Goal: Task Accomplishment & Management: Manage account settings

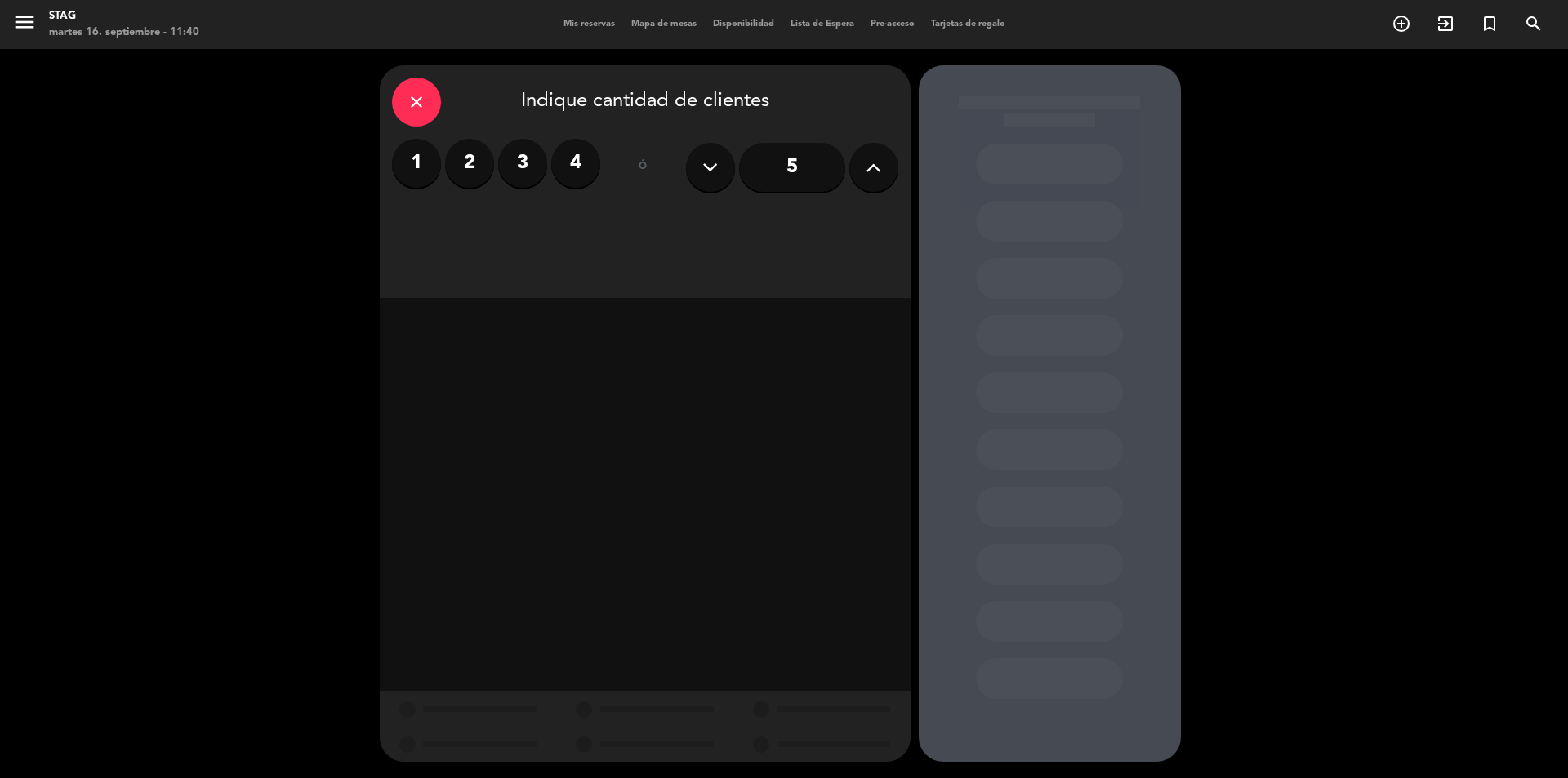
click at [609, 34] on div "menu STAG [DATE] 16. septiembre - 11:40 Mis reservas Mapa de mesas Disponibilid…" at bounding box center [784, 24] width 1568 height 49
click at [583, 24] on span "Mis reservas" at bounding box center [589, 23] width 68 height 9
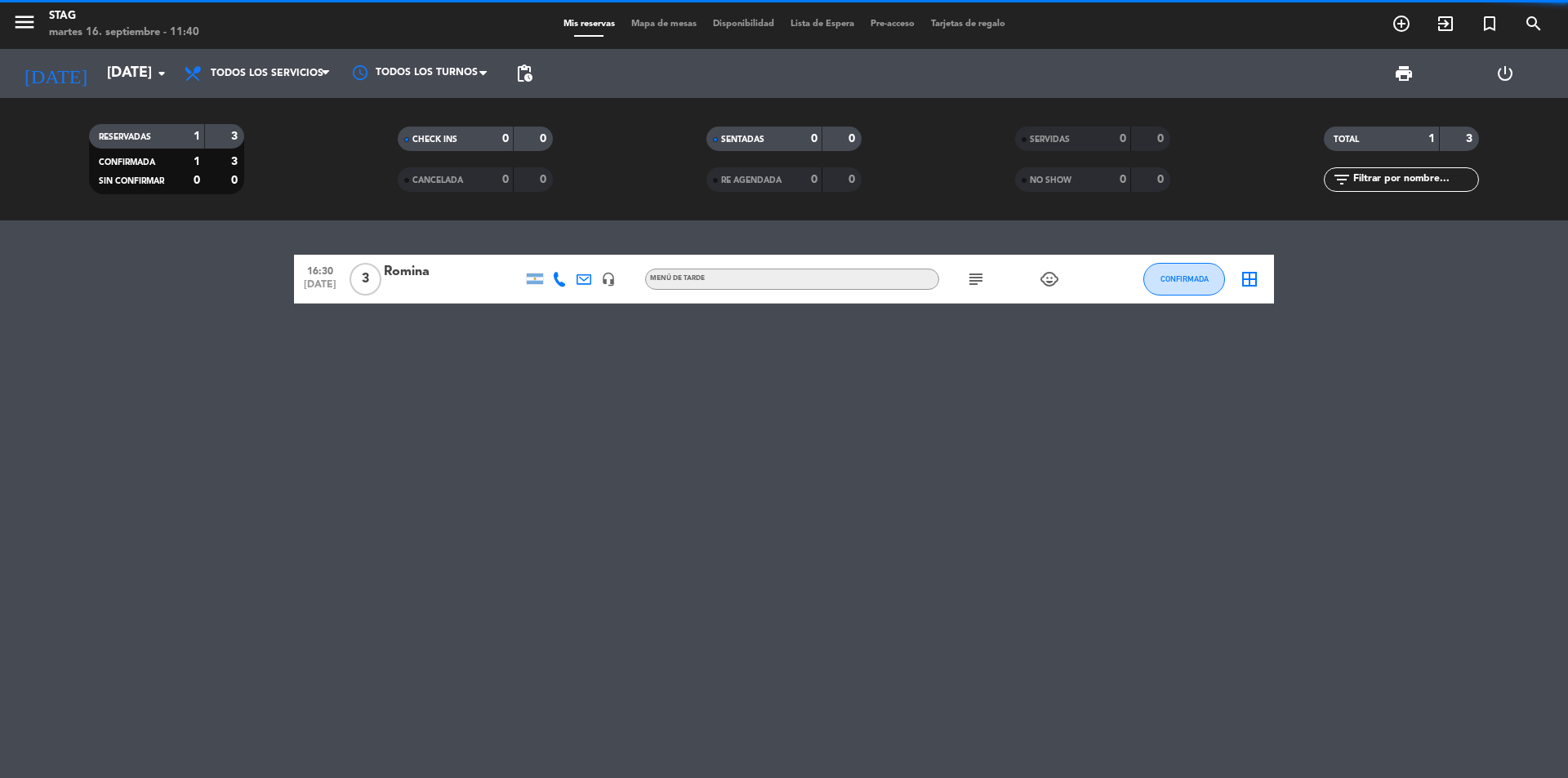
click at [51, 9] on div "STAG" at bounding box center [124, 16] width 150 height 16
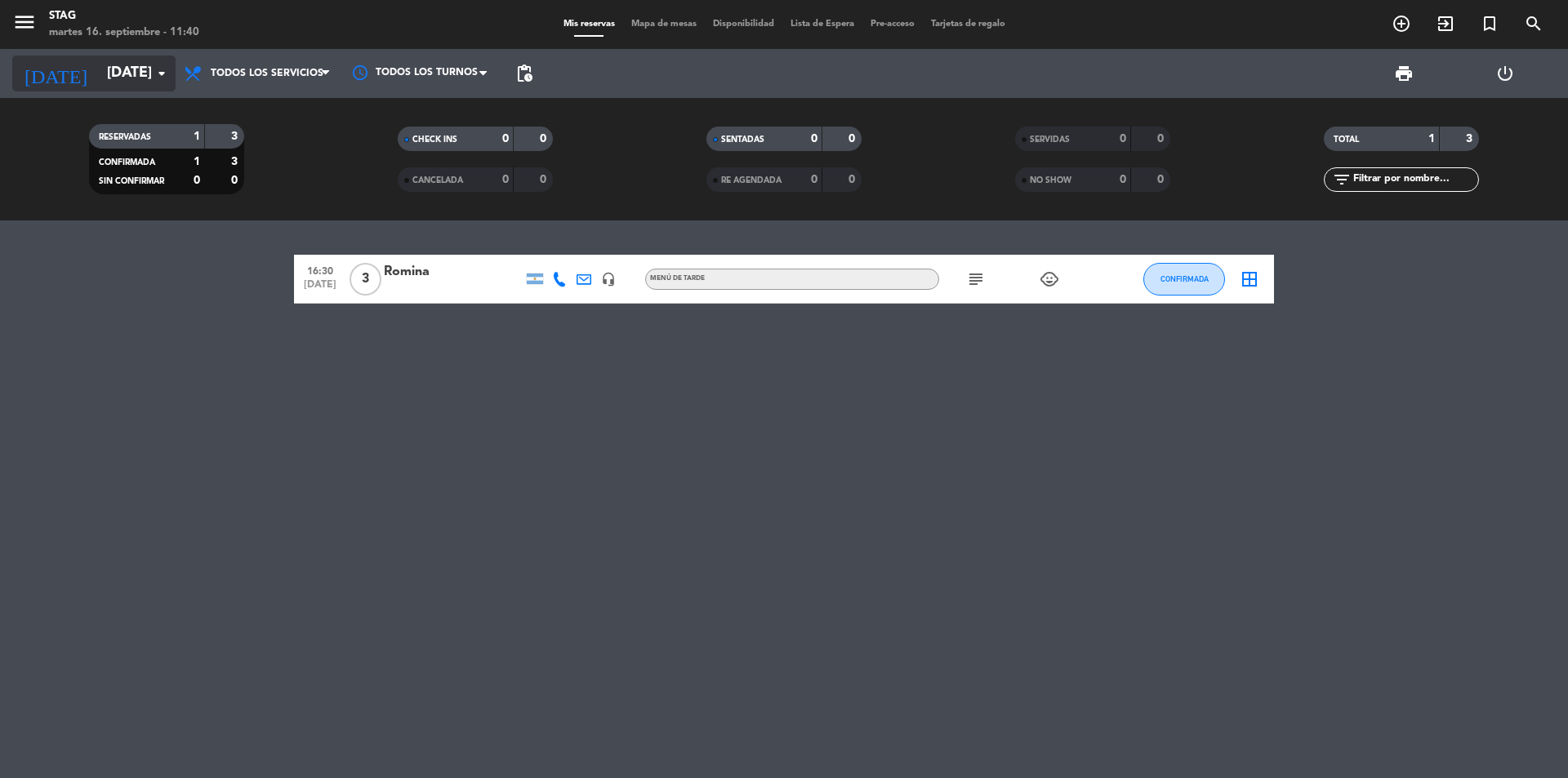
click at [99, 82] on input "[DATE]" at bounding box center [193, 74] width 190 height 33
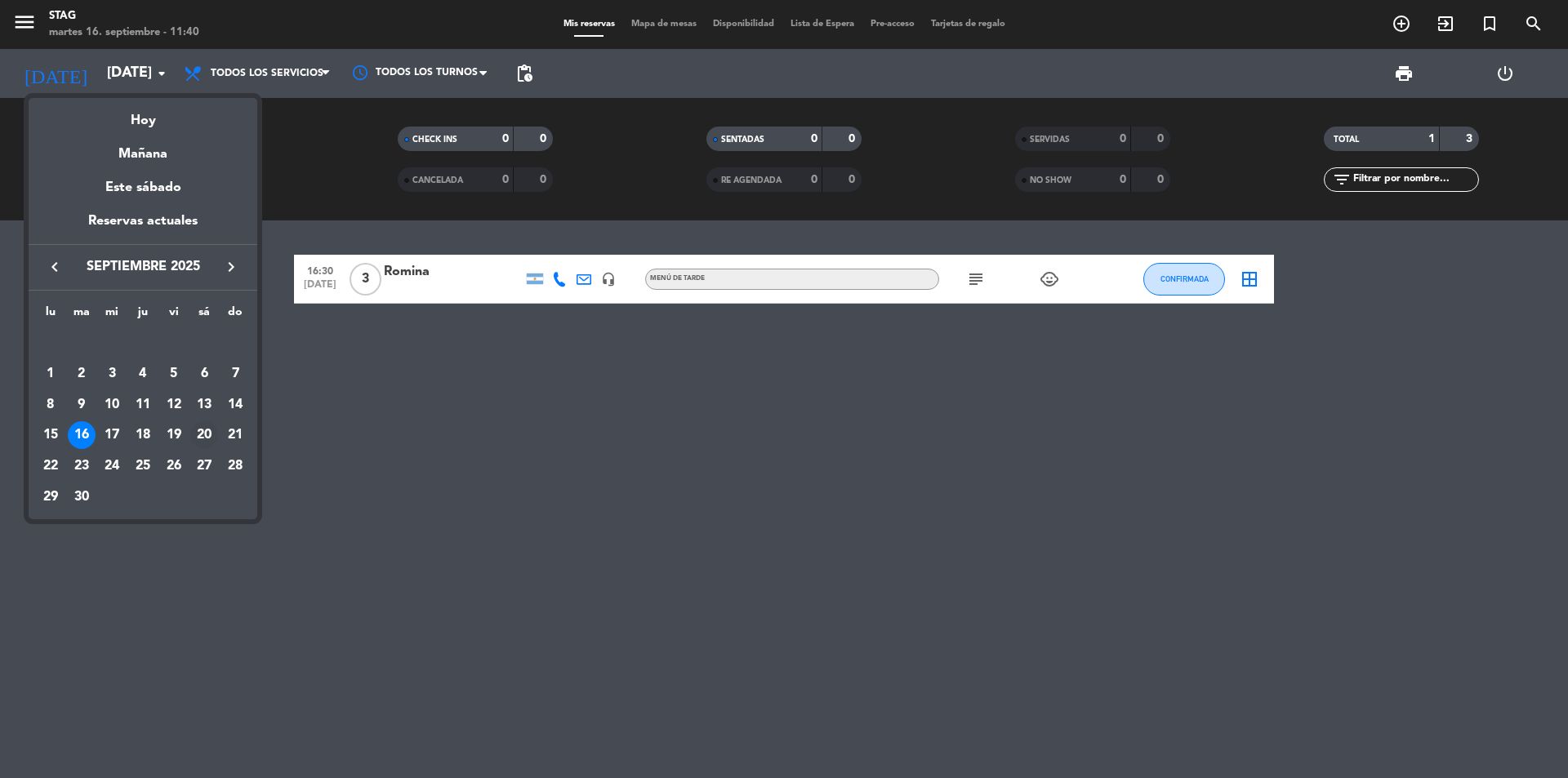
click at [205, 429] on div "20" at bounding box center [204, 435] width 28 height 28
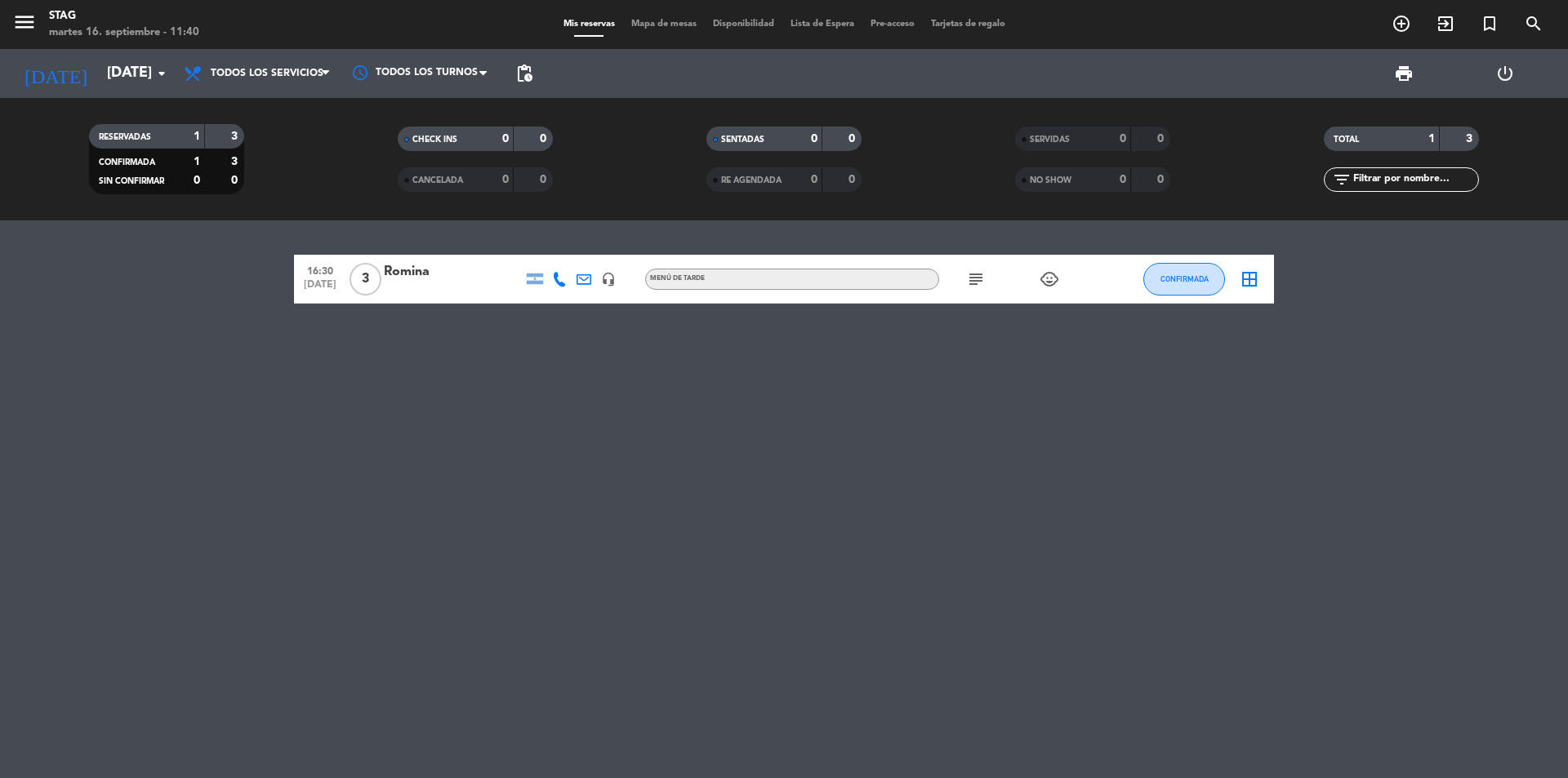
type input "[DATE]"
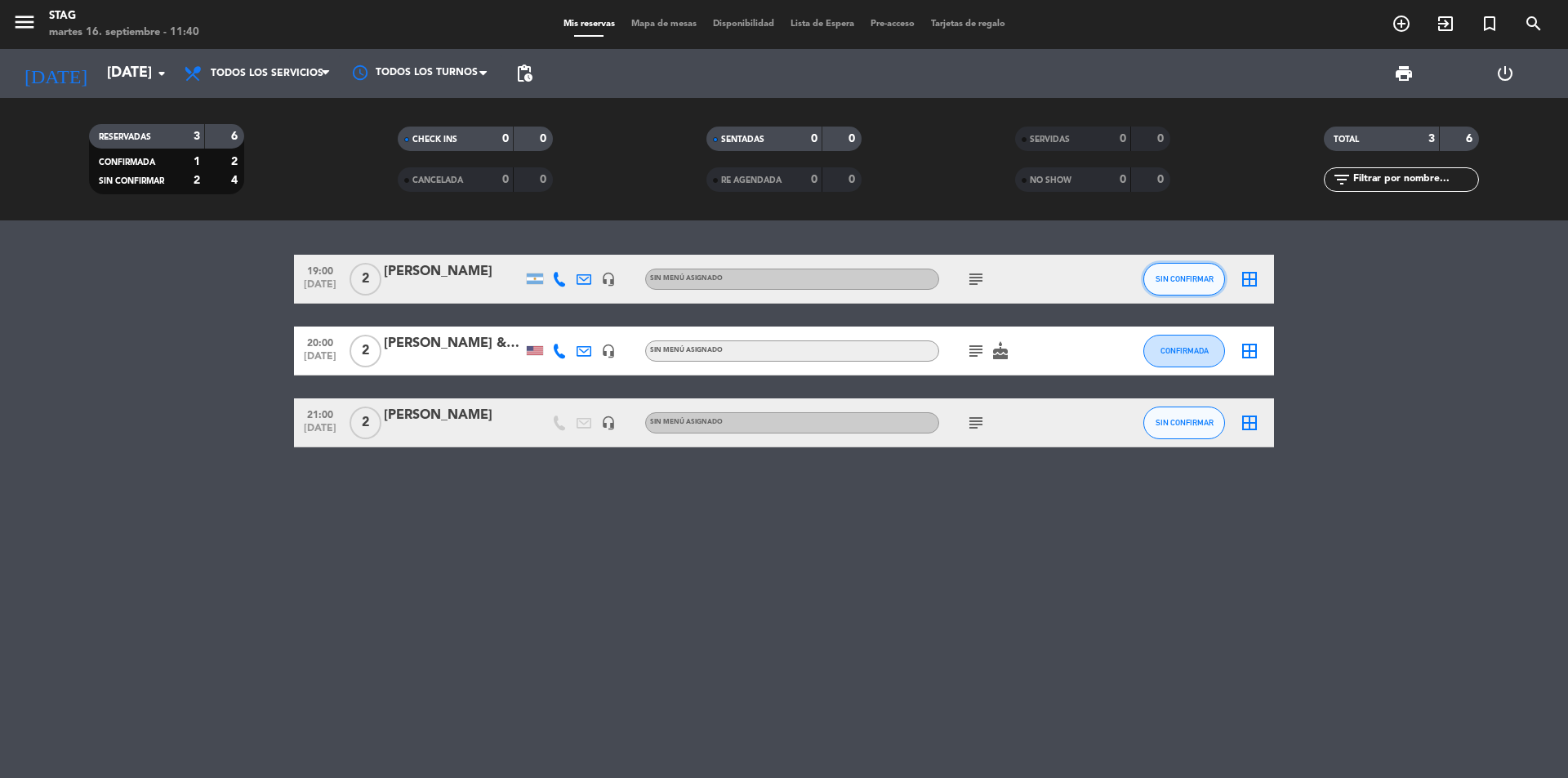
click at [1193, 274] on button "SIN CONFIRMAR" at bounding box center [1183, 279] width 81 height 33
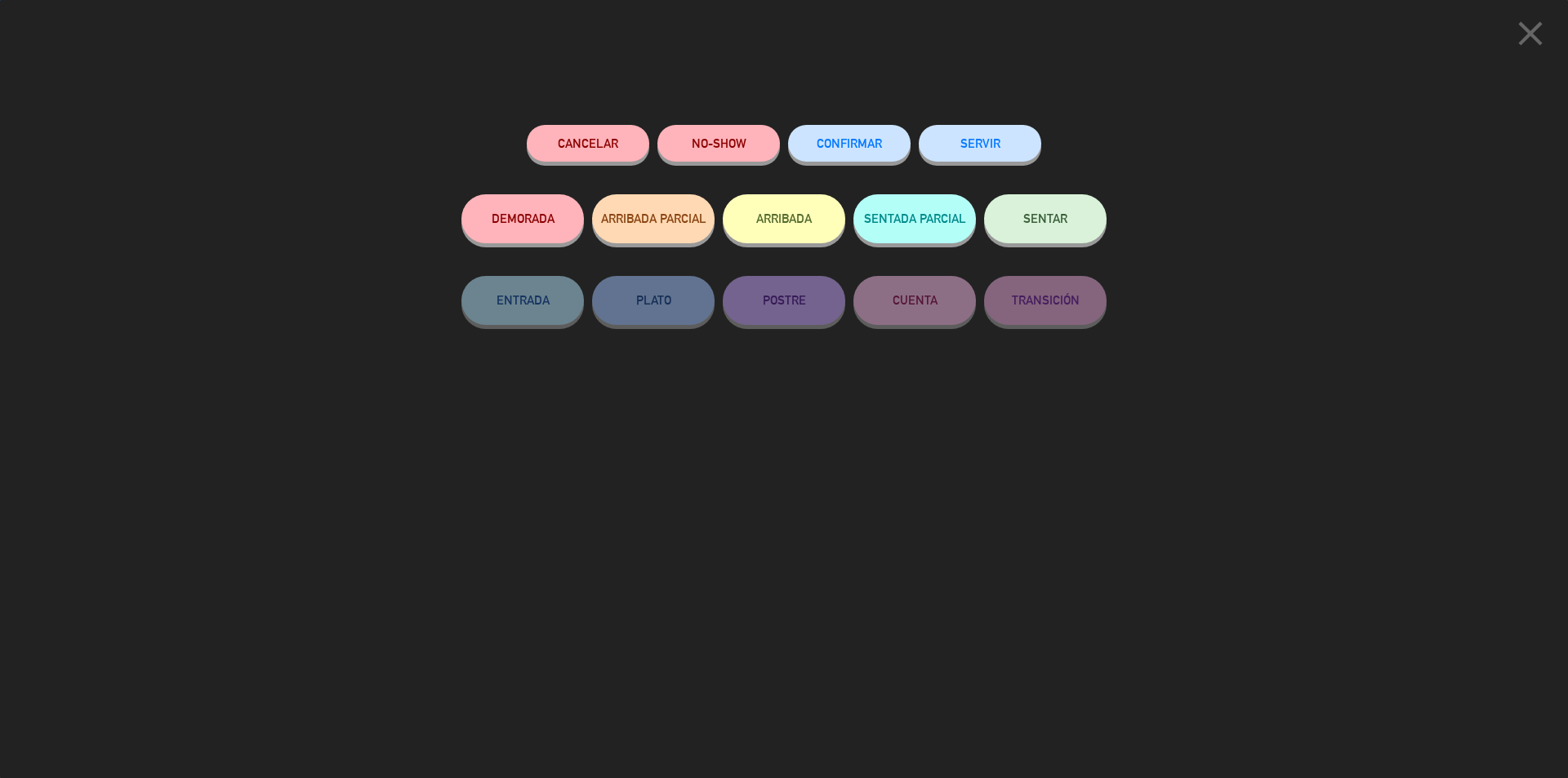
click at [846, 147] on span "CONFIRMAR" at bounding box center [849, 143] width 65 height 13
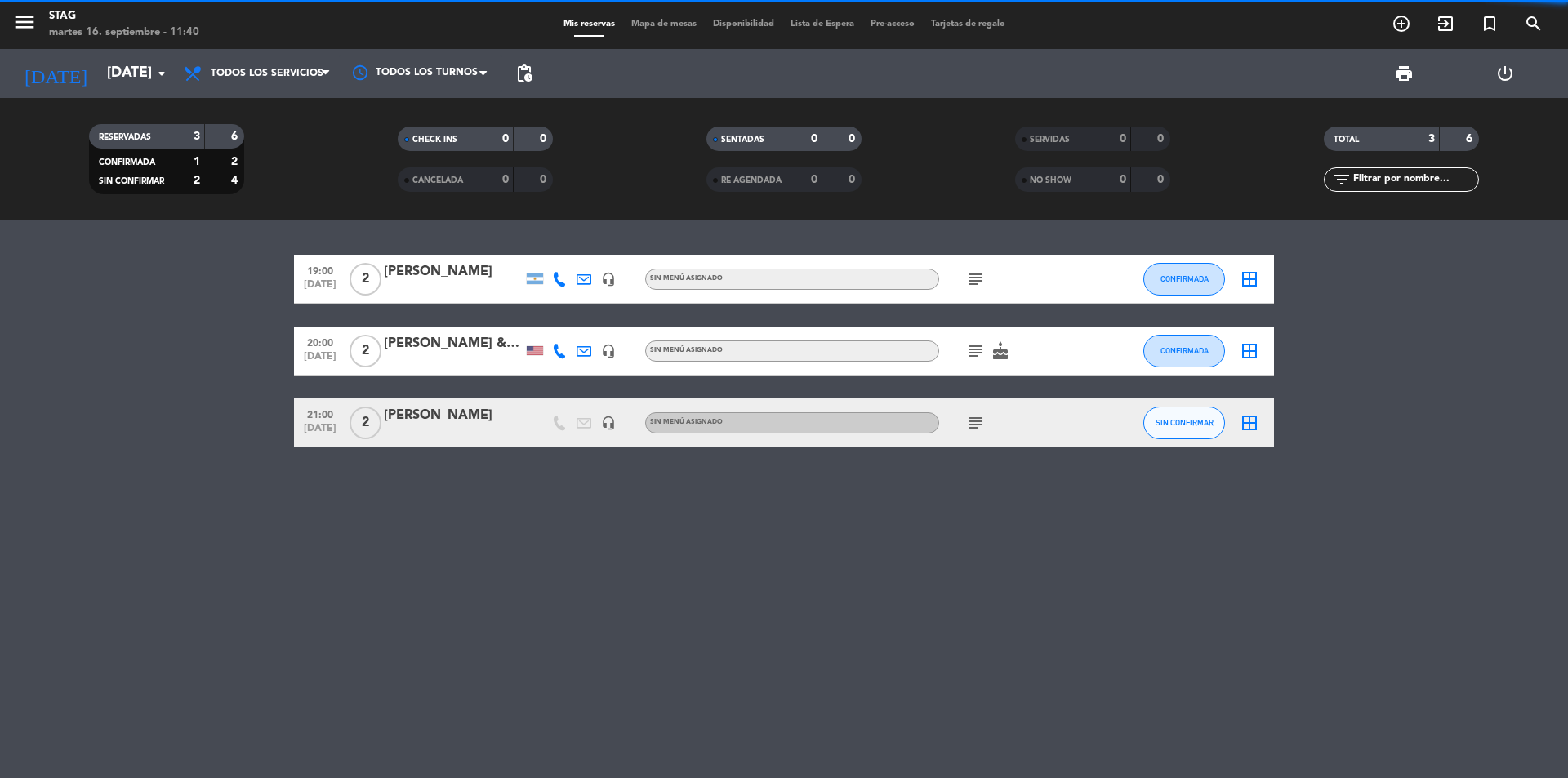
click at [425, 278] on div "[PERSON_NAME]" at bounding box center [453, 272] width 139 height 21
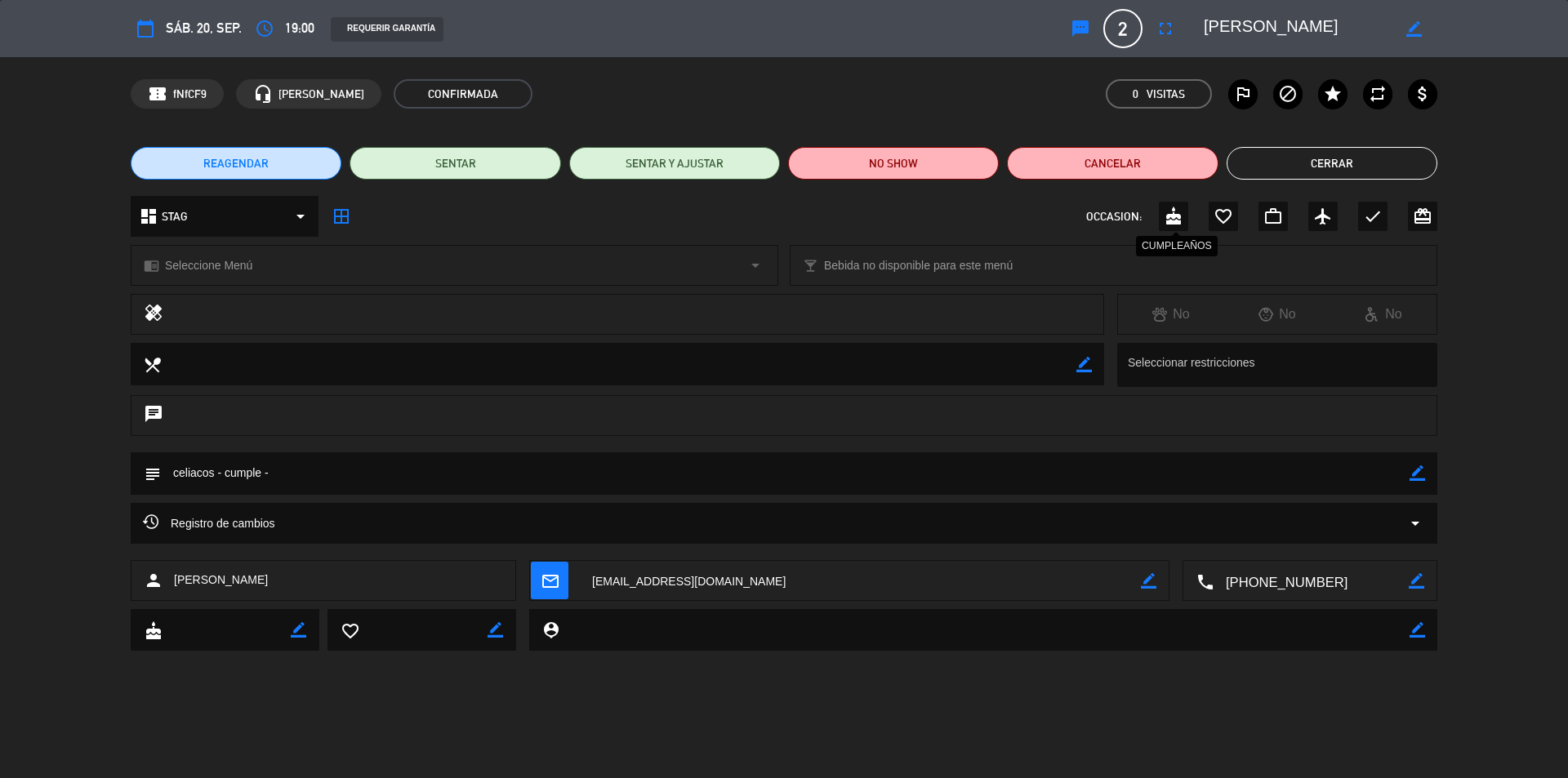
click at [1169, 214] on icon "cake" at bounding box center [1173, 217] width 19 height 19
click at [1231, 364] on div at bounding box center [1280, 365] width 313 height 31
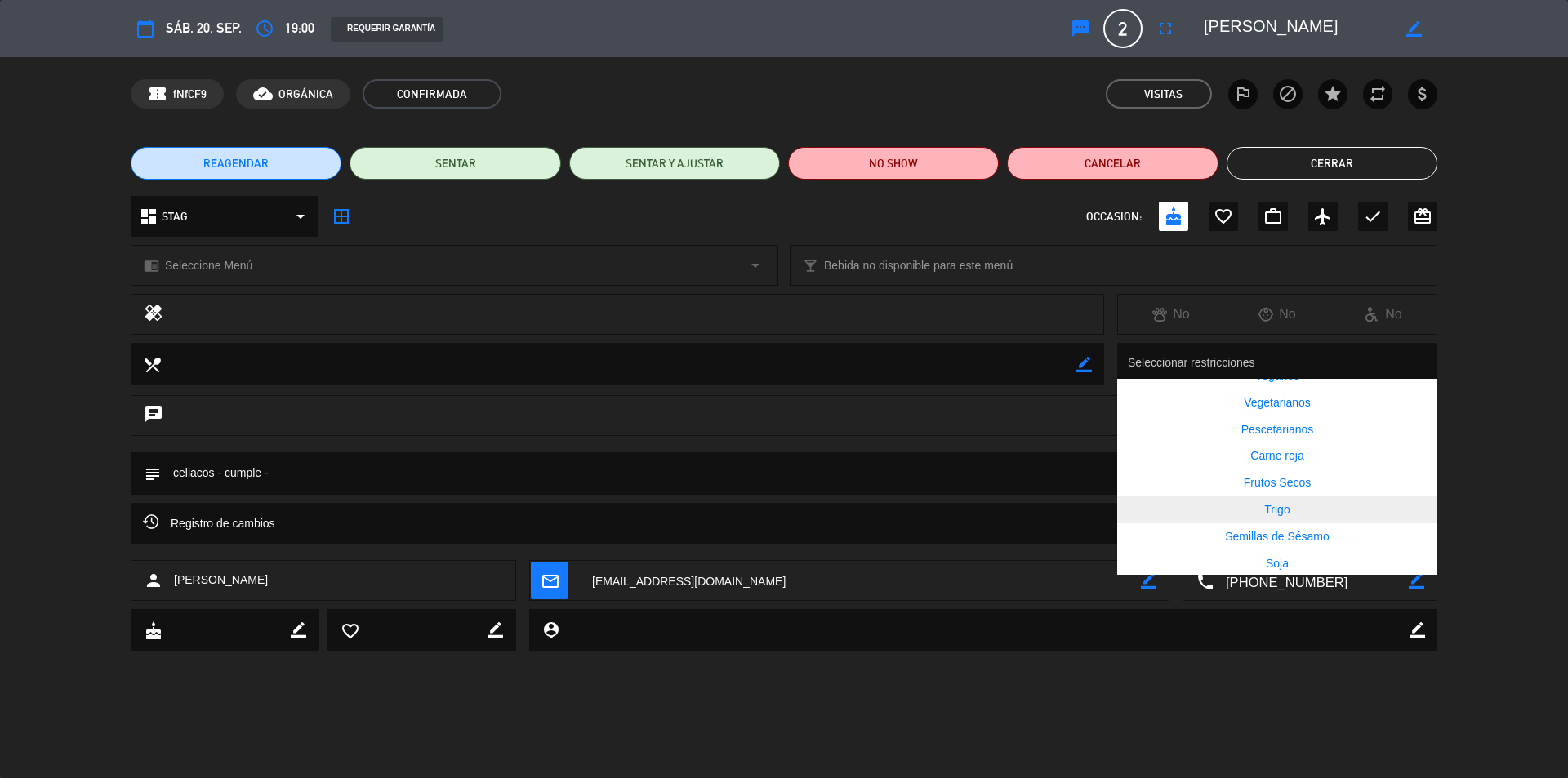
scroll to position [207, 0]
click at [1280, 525] on div "Celíaco" at bounding box center [1277, 535] width 320 height 27
click at [1281, 347] on ng-select "Seleccionar restricciones × Celíaco × Veganos Vegetarianos Pescetarianos Carne …" at bounding box center [1277, 365] width 320 height 44
click at [1535, 343] on div "local_dining border_color Seleccionar restricciones × Celíaco × Veganos Vegetar…" at bounding box center [784, 369] width 1568 height 53
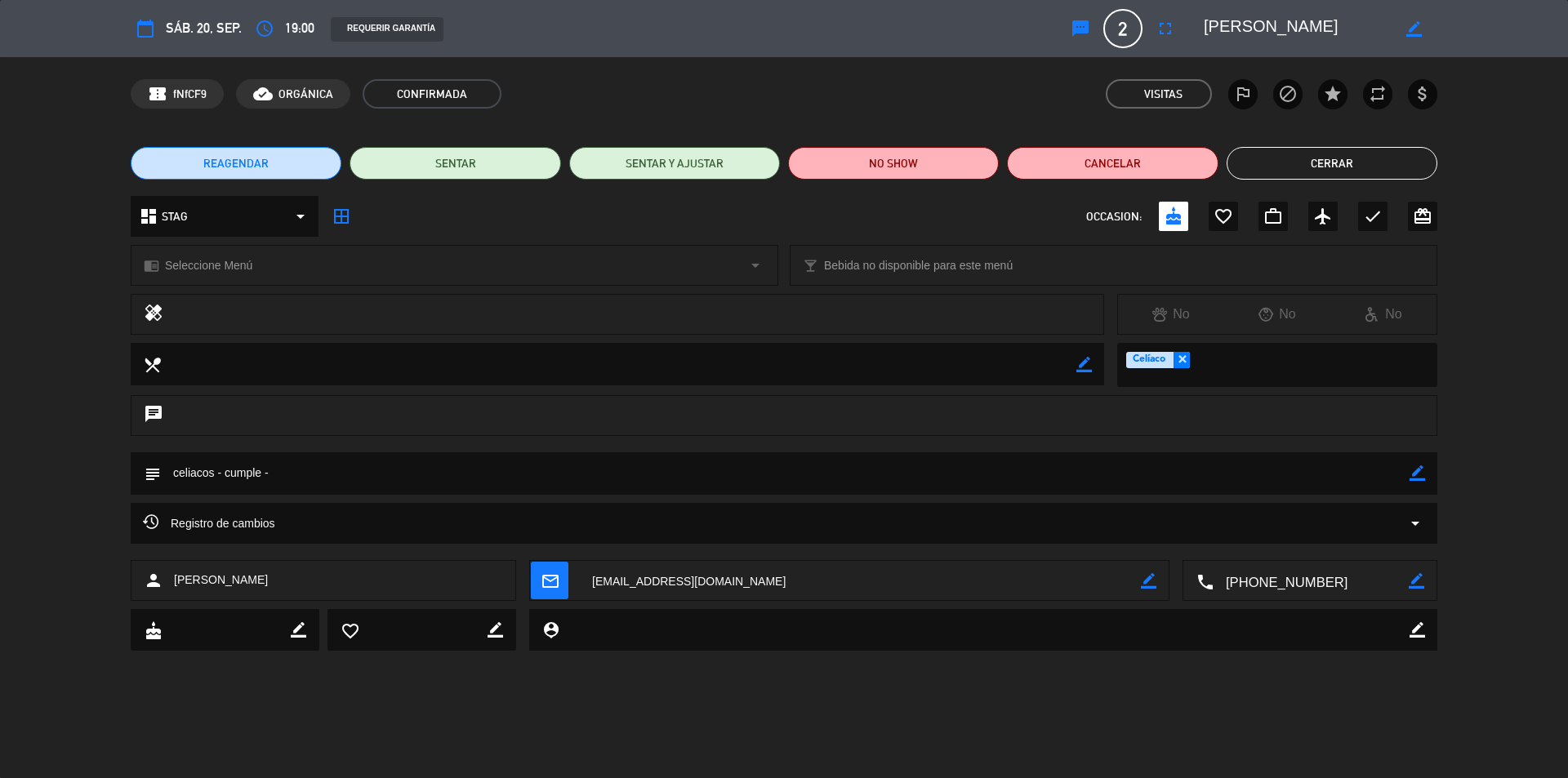
click at [1411, 472] on icon "border_color" at bounding box center [1417, 473] width 15 height 15
click at [304, 479] on textarea at bounding box center [784, 472] width 1248 height 41
click at [1243, 159] on button "Cerrar" at bounding box center [1331, 163] width 211 height 33
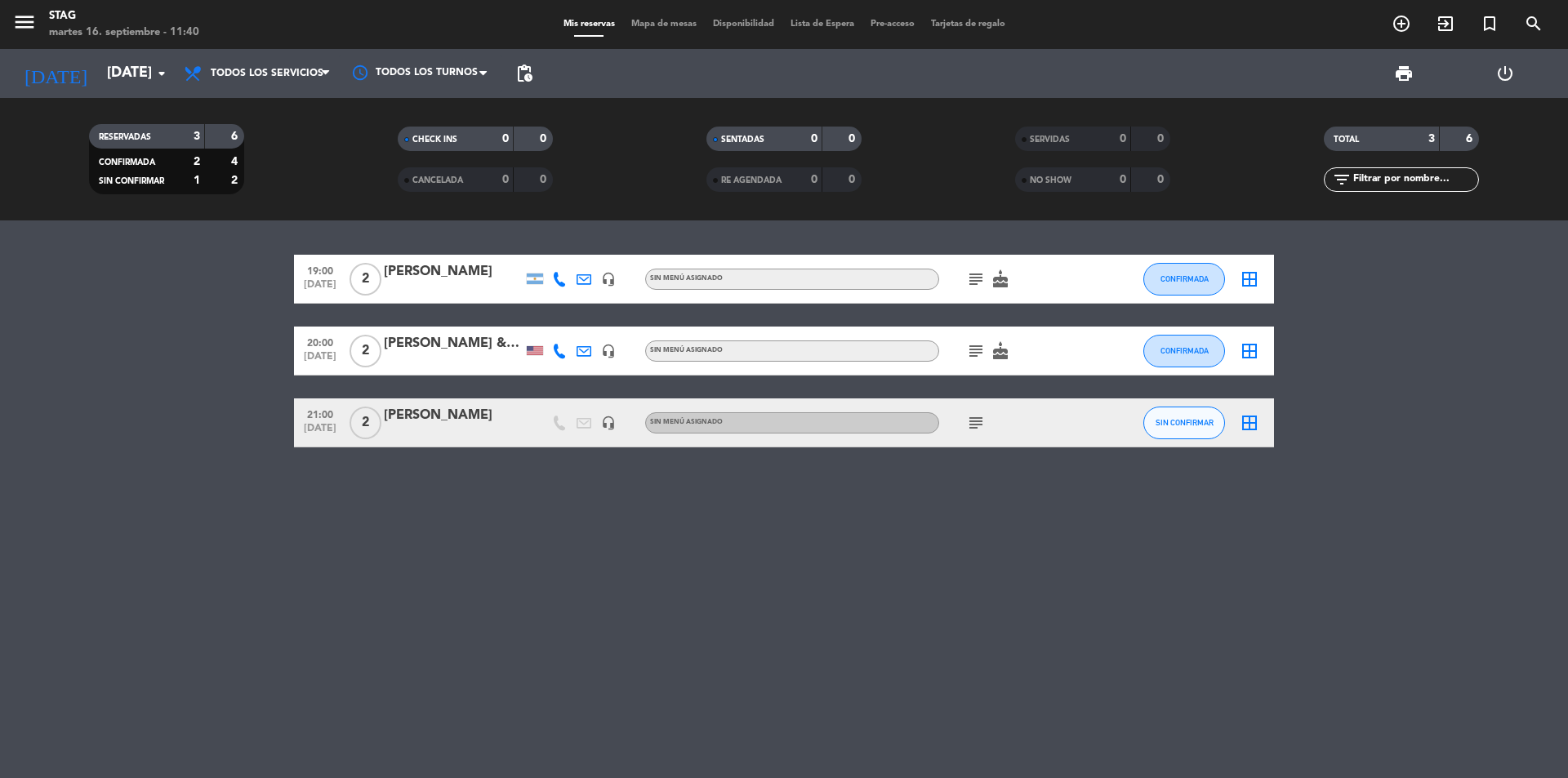
click at [1002, 279] on icon "cake" at bounding box center [1000, 279] width 19 height 19
click at [975, 279] on icon "subject" at bounding box center [975, 279] width 19 height 19
click at [1054, 286] on div "subject celiacos - cumple - cake" at bounding box center [1011, 279] width 147 height 48
click at [1186, 279] on span "CONFIRMADA" at bounding box center [1184, 278] width 48 height 9
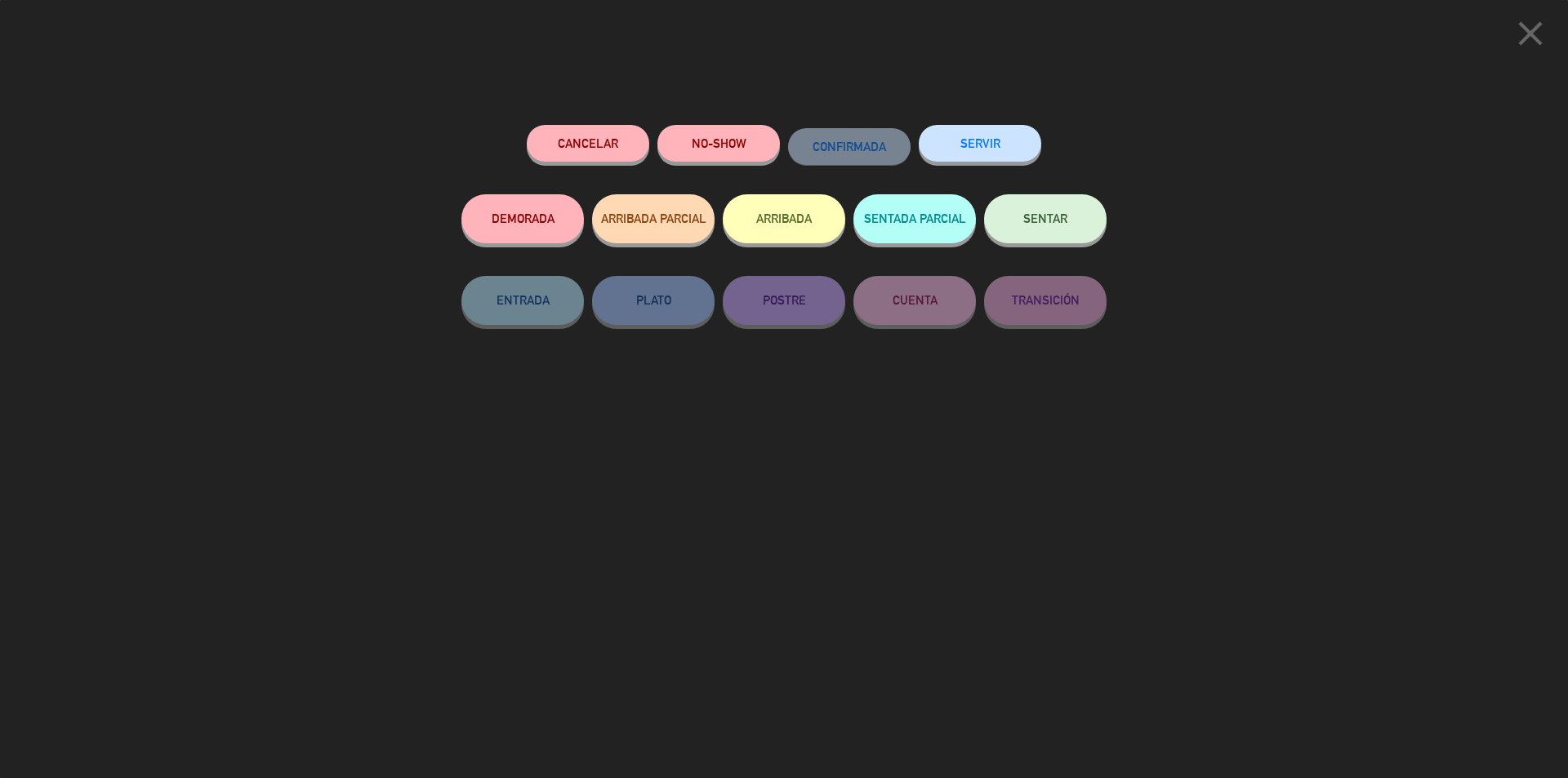
click at [1226, 315] on div "close Cancelar NO-SHOW CONFIRMADA SERVIR DEMORADA ARRIBADA PARCIAL ARRIBADA SEN…" at bounding box center [784, 389] width 1568 height 778
click at [1538, 34] on icon "close" at bounding box center [1530, 34] width 41 height 41
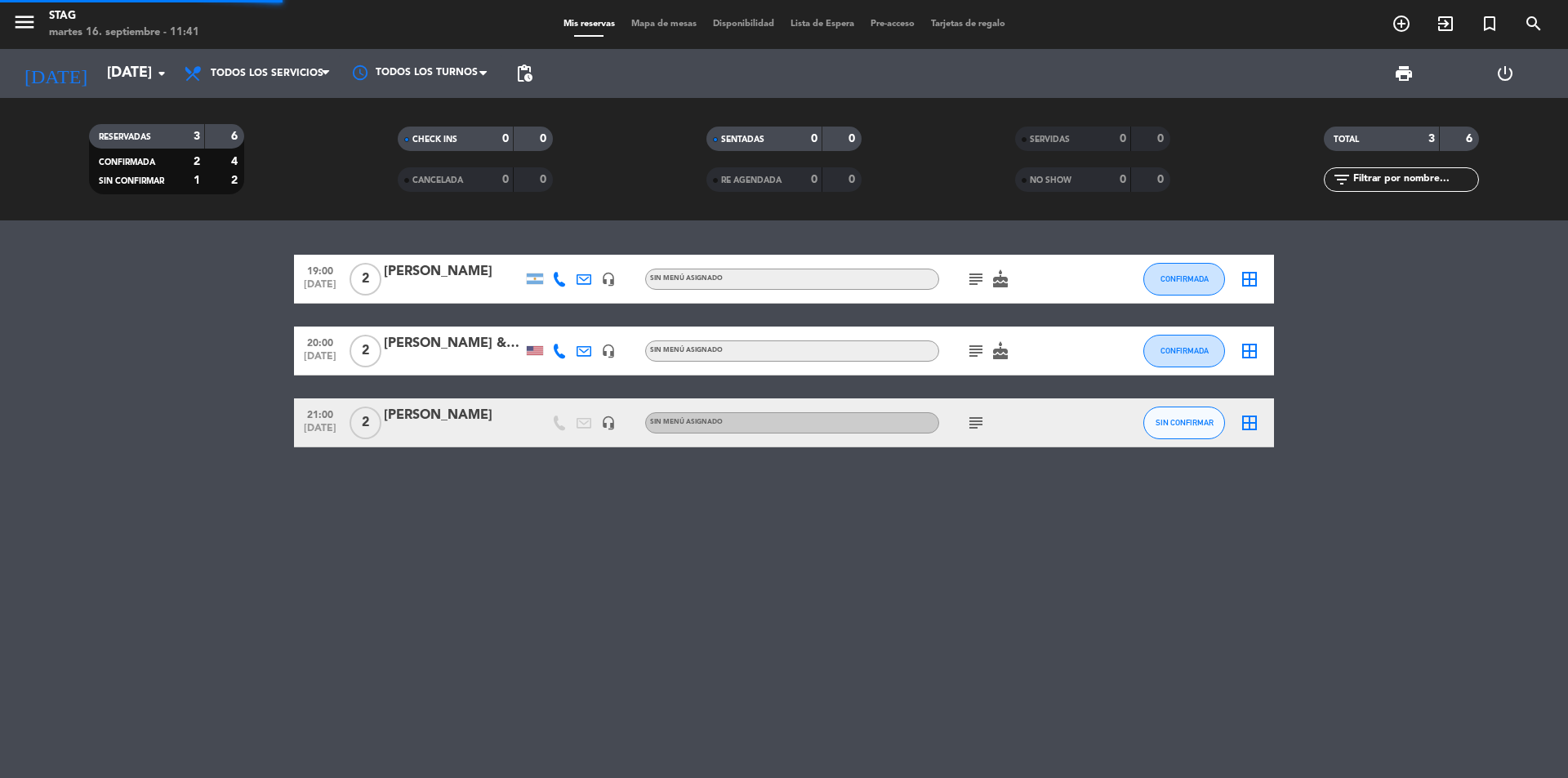
click at [1033, 294] on div "subject cake" at bounding box center [1011, 279] width 147 height 48
click at [460, 280] on div "[PERSON_NAME]" at bounding box center [453, 272] width 139 height 21
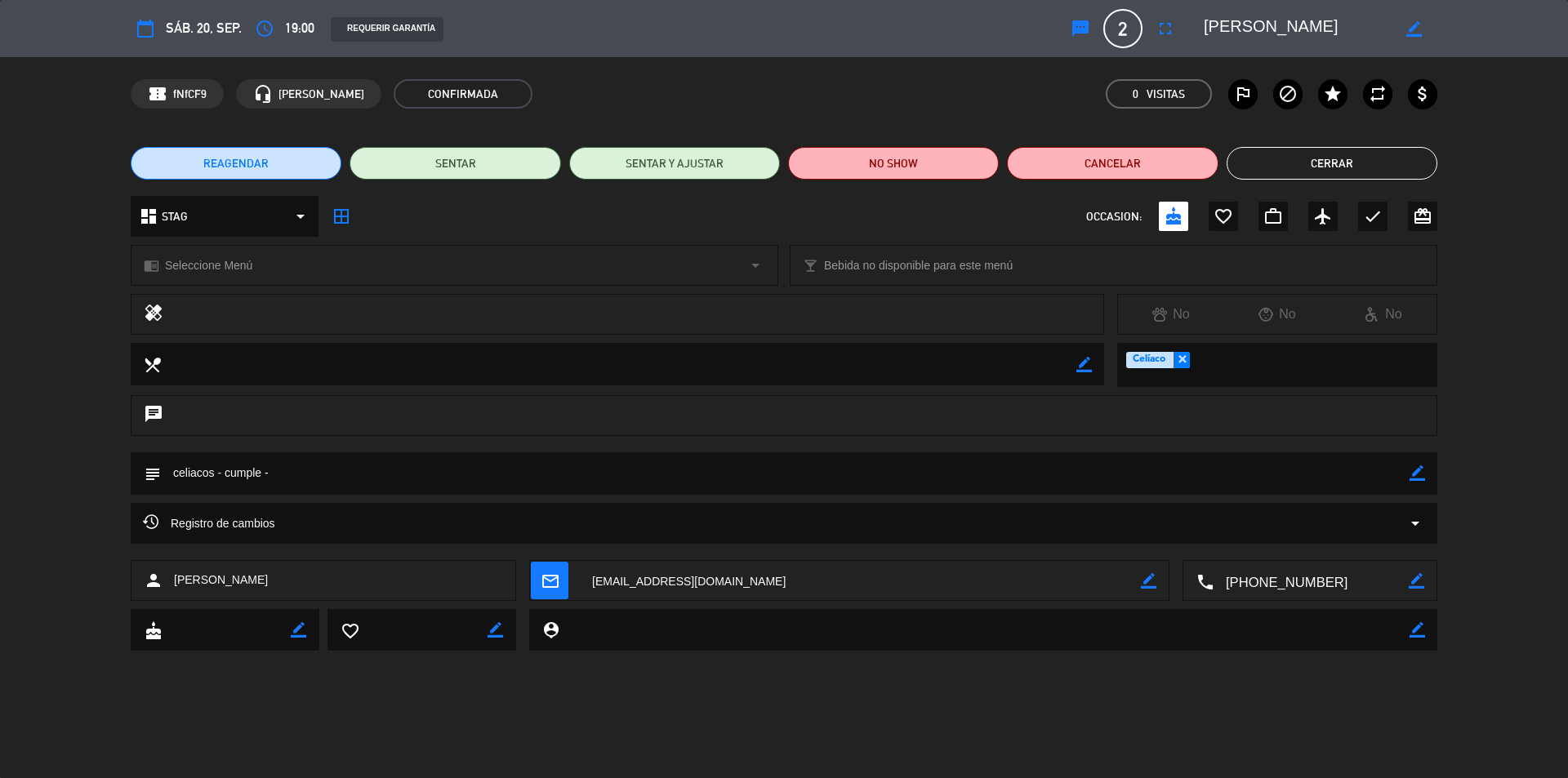
click at [1423, 476] on icon "border_color" at bounding box center [1417, 473] width 15 height 15
click at [1292, 476] on textarea at bounding box center [784, 472] width 1248 height 41
type textarea "e"
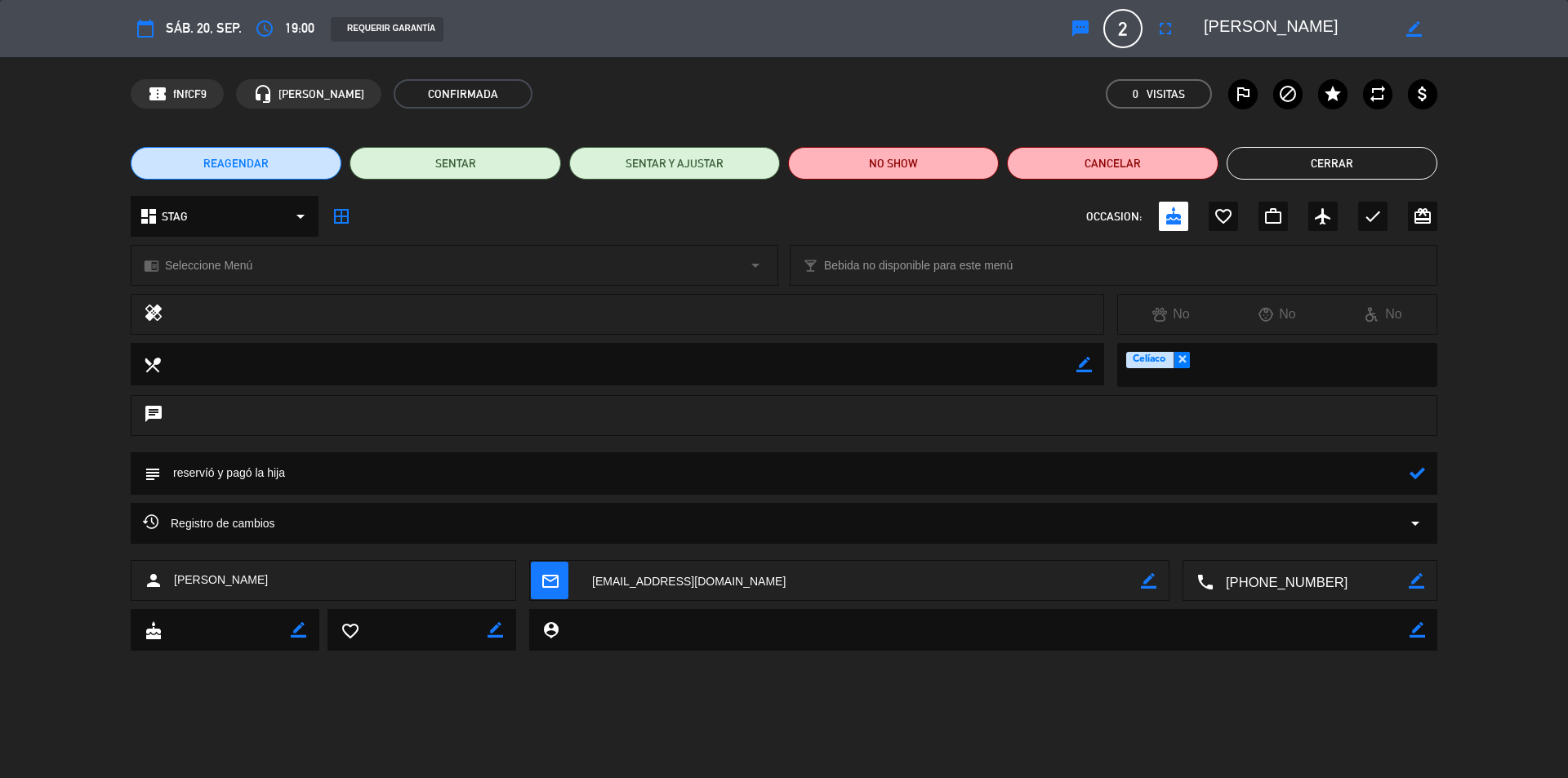
click at [208, 473] on textarea at bounding box center [784, 472] width 1248 height 41
type textarea "reservó y pagó la hija - cumple de ella - celiacos"
click at [1420, 472] on icon at bounding box center [1417, 473] width 15 height 15
click at [1369, 165] on button "Cerrar" at bounding box center [1331, 163] width 211 height 33
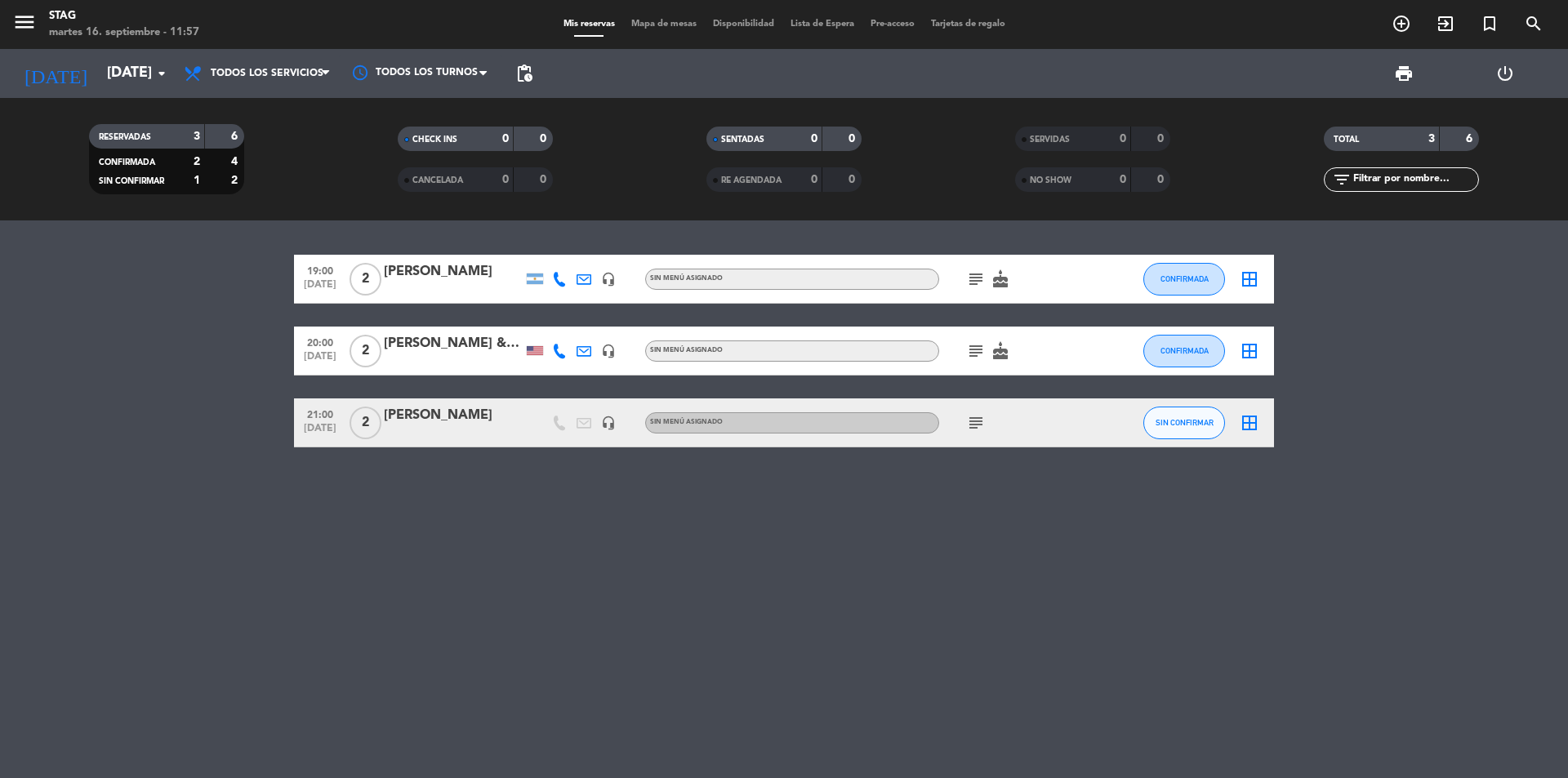
click at [1079, 293] on div "subject cake" at bounding box center [1011, 279] width 147 height 48
click at [489, 264] on div "[PERSON_NAME]" at bounding box center [453, 272] width 139 height 21
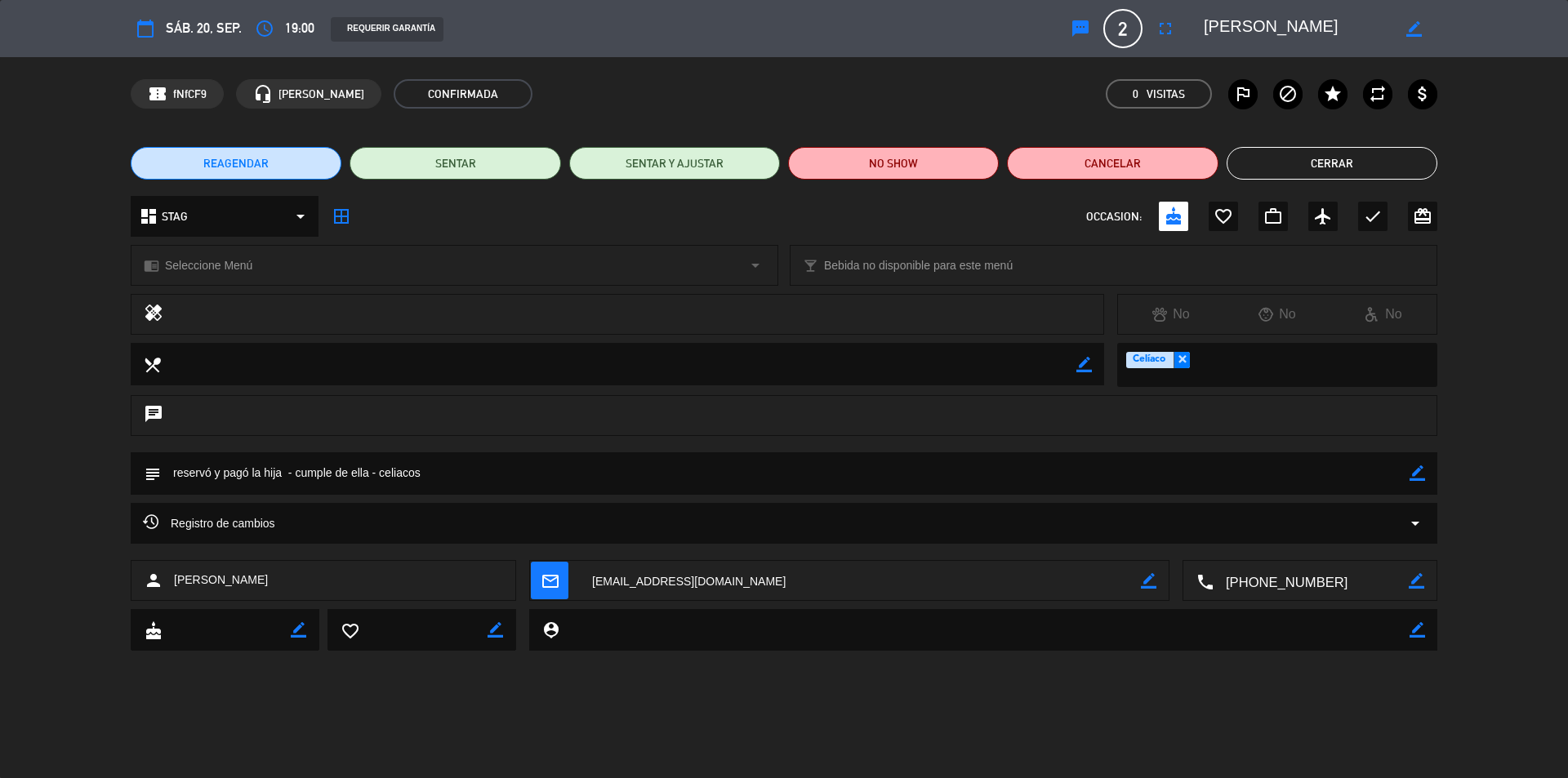
click at [1425, 468] on div "subject border_color" at bounding box center [784, 473] width 1307 height 42
click at [1412, 475] on icon "border_color" at bounding box center [1417, 473] width 15 height 15
drag, startPoint x: 249, startPoint y: 471, endPoint x: 213, endPoint y: 469, distance: 36.1
click at [213, 469] on textarea at bounding box center [784, 472] width 1248 height 41
type textarea "reservó la hija - cumple de ella - celiacos"
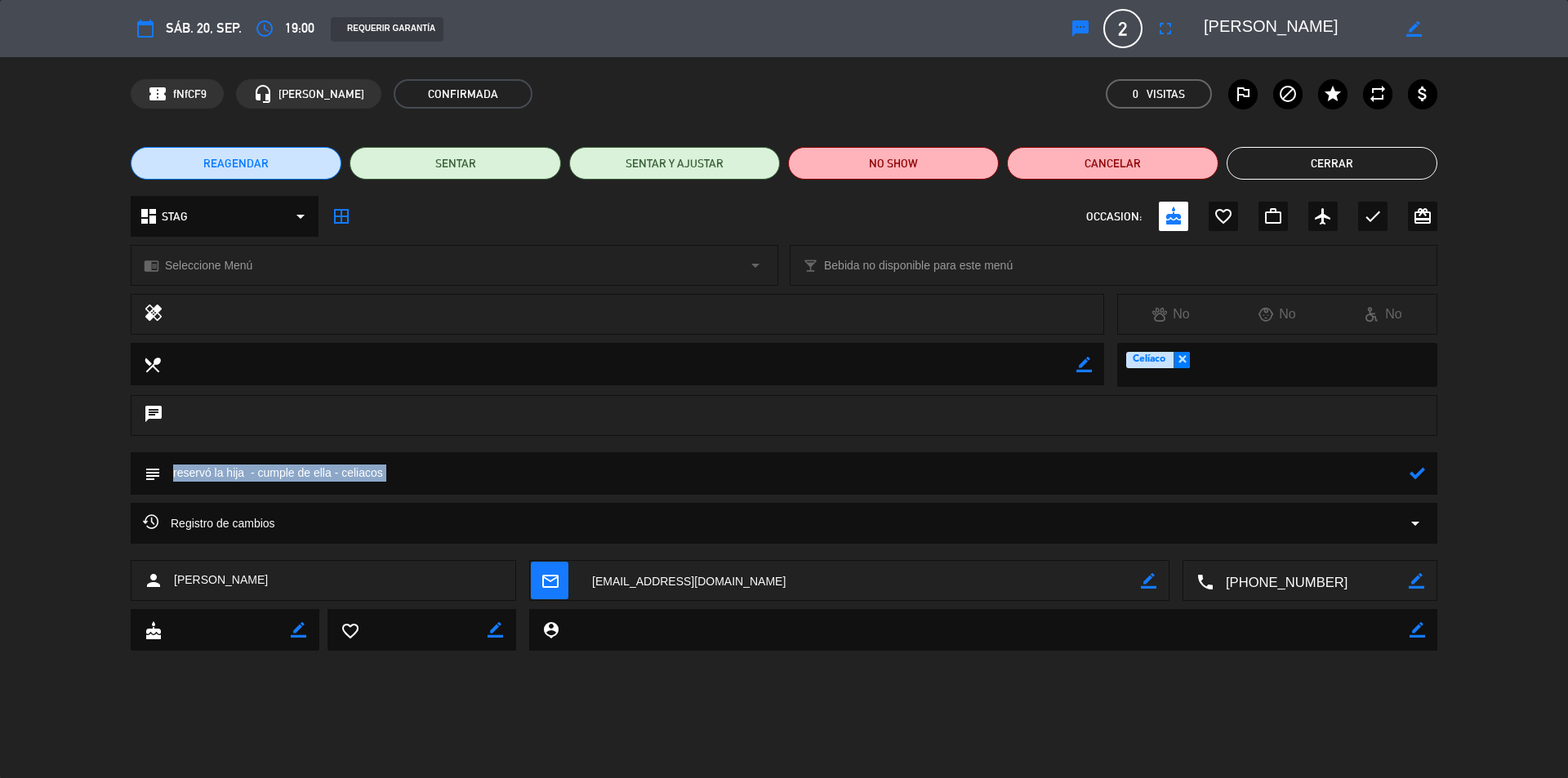
click at [1409, 464] on div "subject" at bounding box center [784, 473] width 1307 height 42
click at [1412, 468] on icon at bounding box center [1417, 473] width 15 height 15
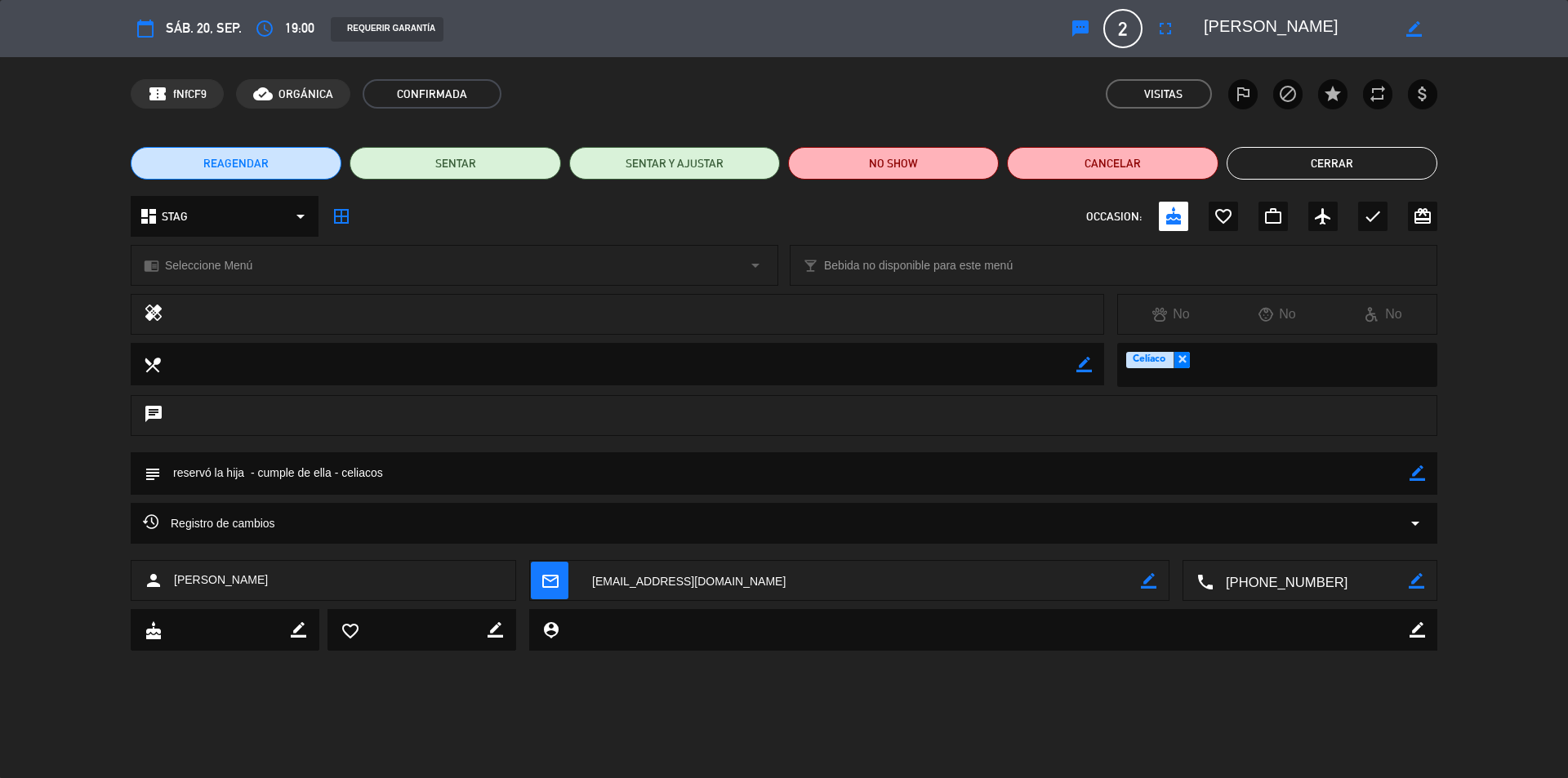
click at [1389, 175] on button "Cerrar" at bounding box center [1331, 163] width 211 height 33
